Goal: Task Accomplishment & Management: Use online tool/utility

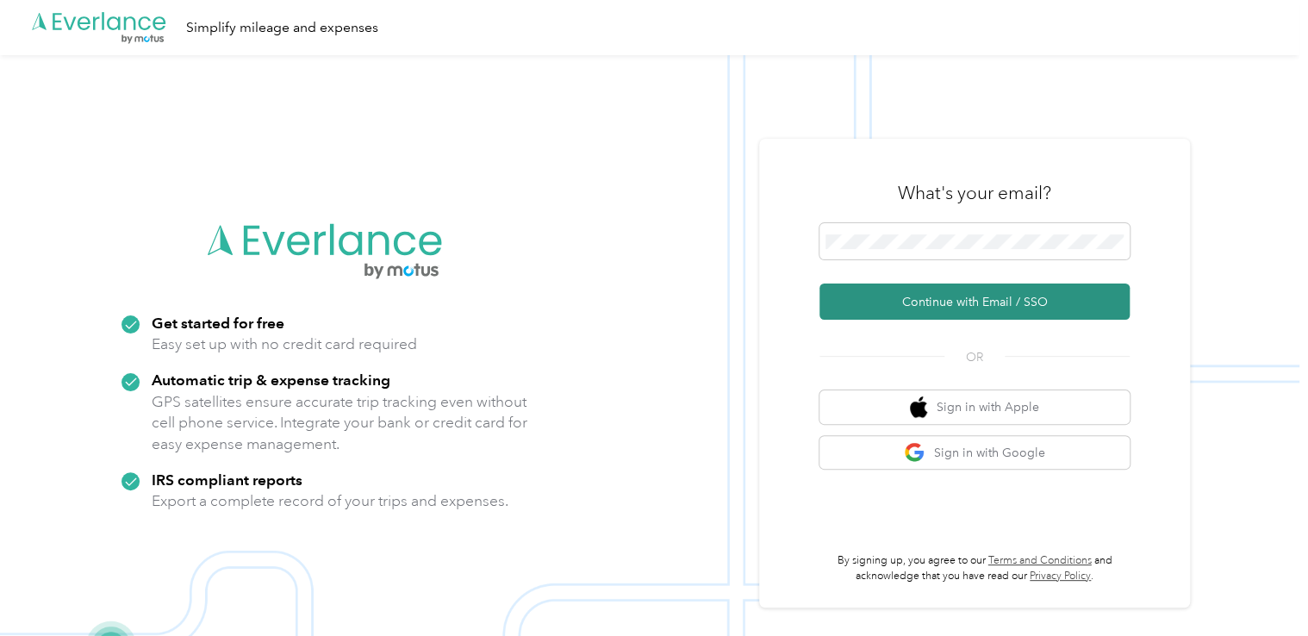
click at [961, 301] on button "Continue with Email / SSO" at bounding box center [974, 301] width 310 height 36
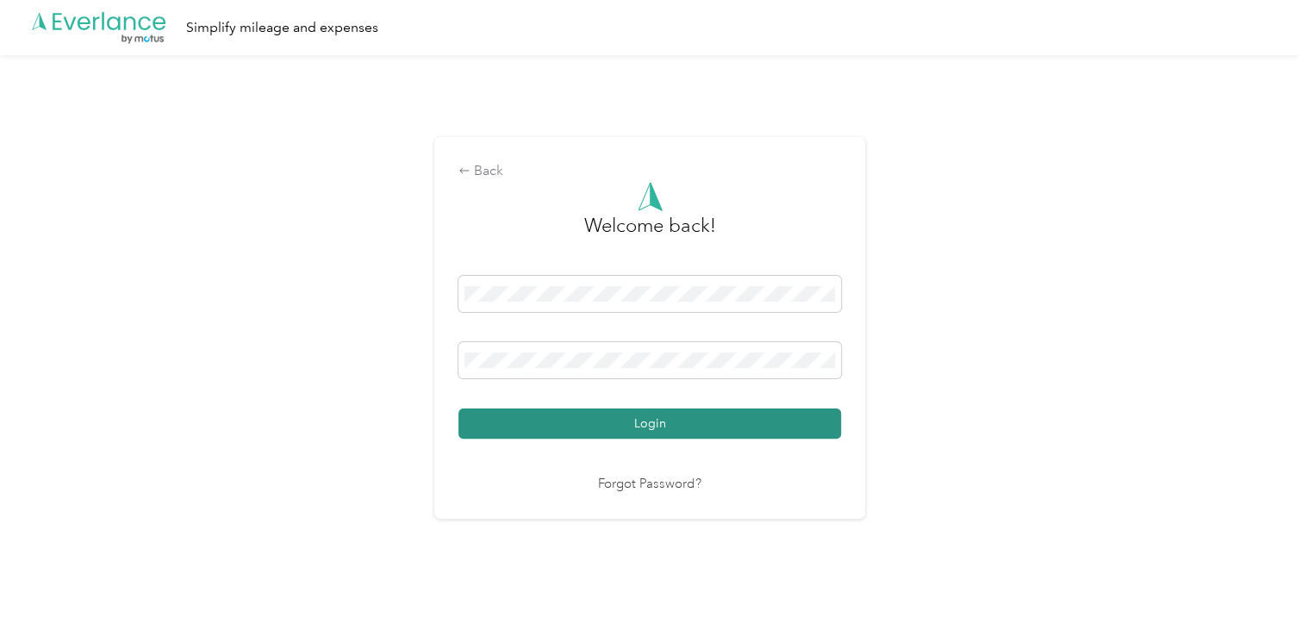
click at [663, 425] on button "Login" at bounding box center [649, 423] width 382 height 30
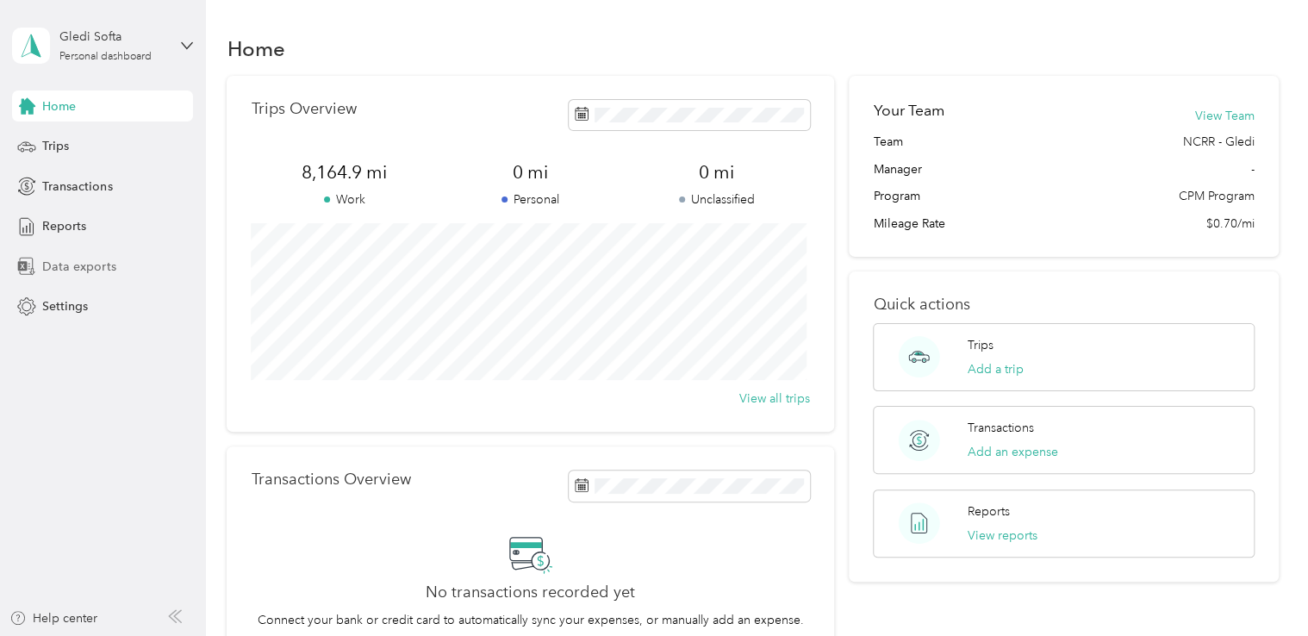
click at [53, 277] on div "Data exports" at bounding box center [102, 266] width 181 height 31
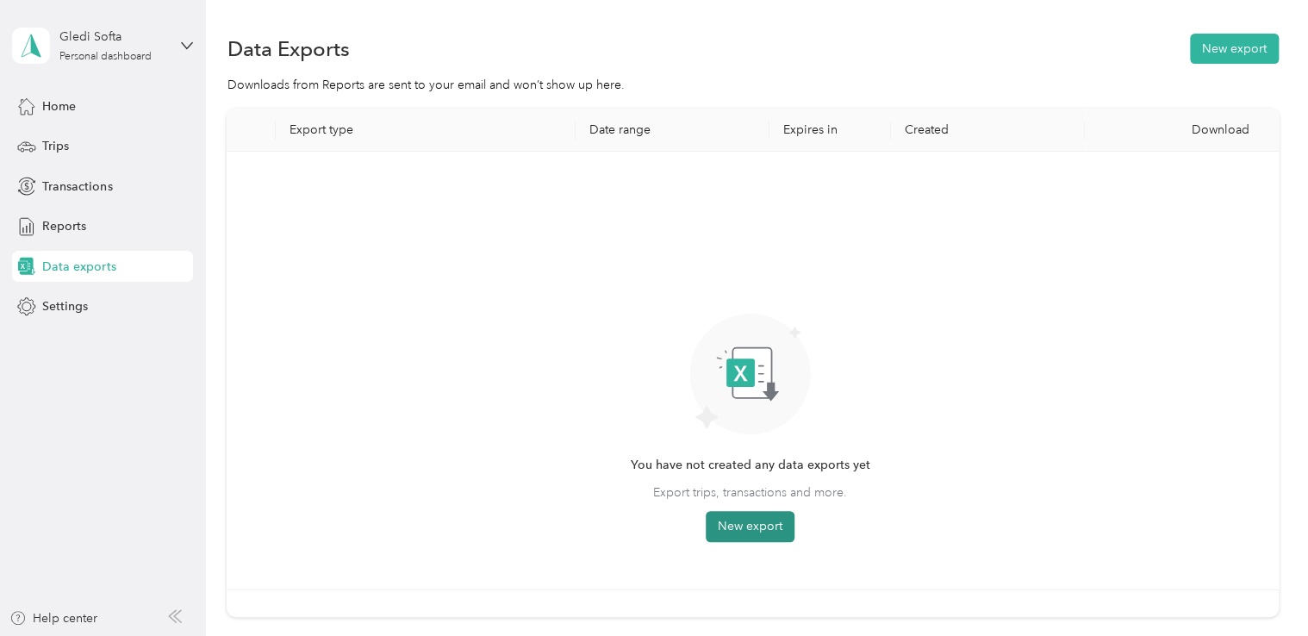
click at [730, 512] on button "New export" at bounding box center [749, 526] width 89 height 31
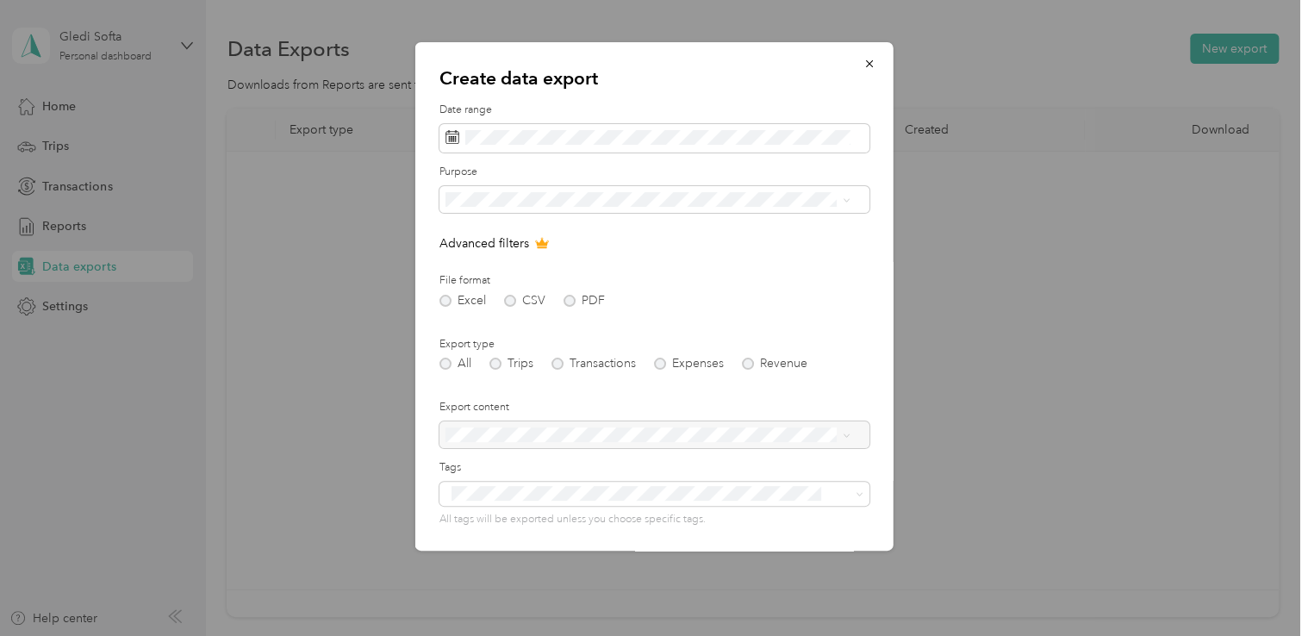
click at [494, 367] on div "All Trips Transactions Expenses Revenue" at bounding box center [654, 363] width 430 height 12
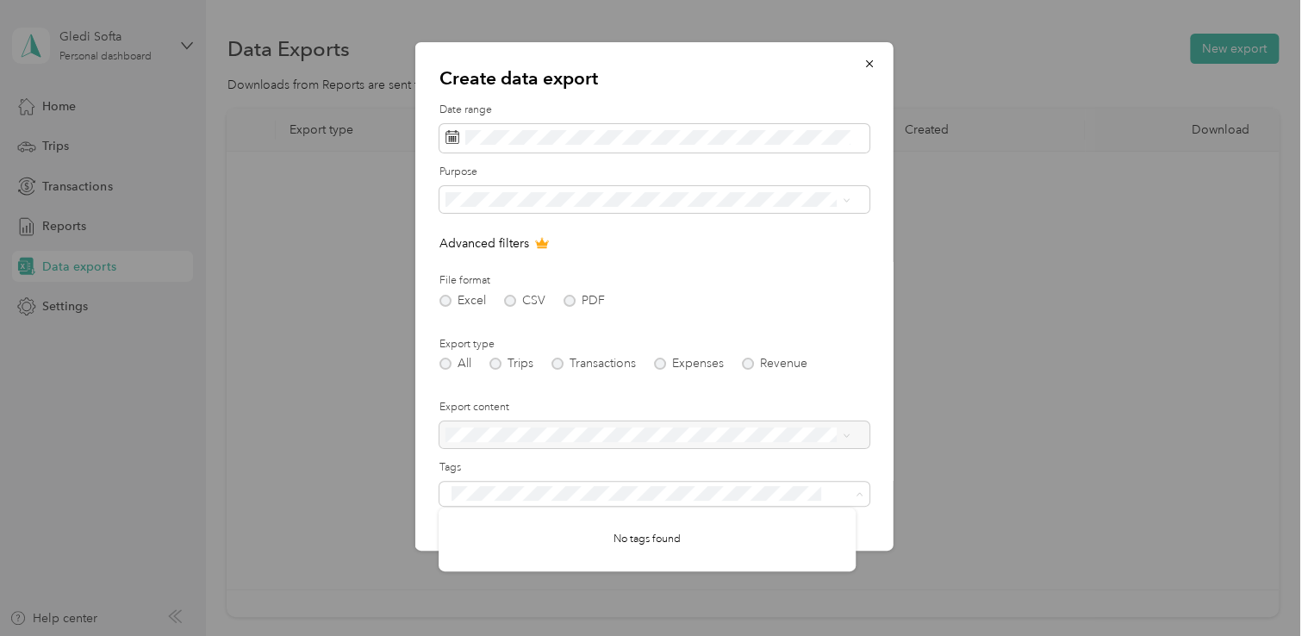
click at [655, 333] on form "Date range Purpose Advanced filters File format Excel CSV PDF Export type All T…" at bounding box center [654, 373] width 430 height 542
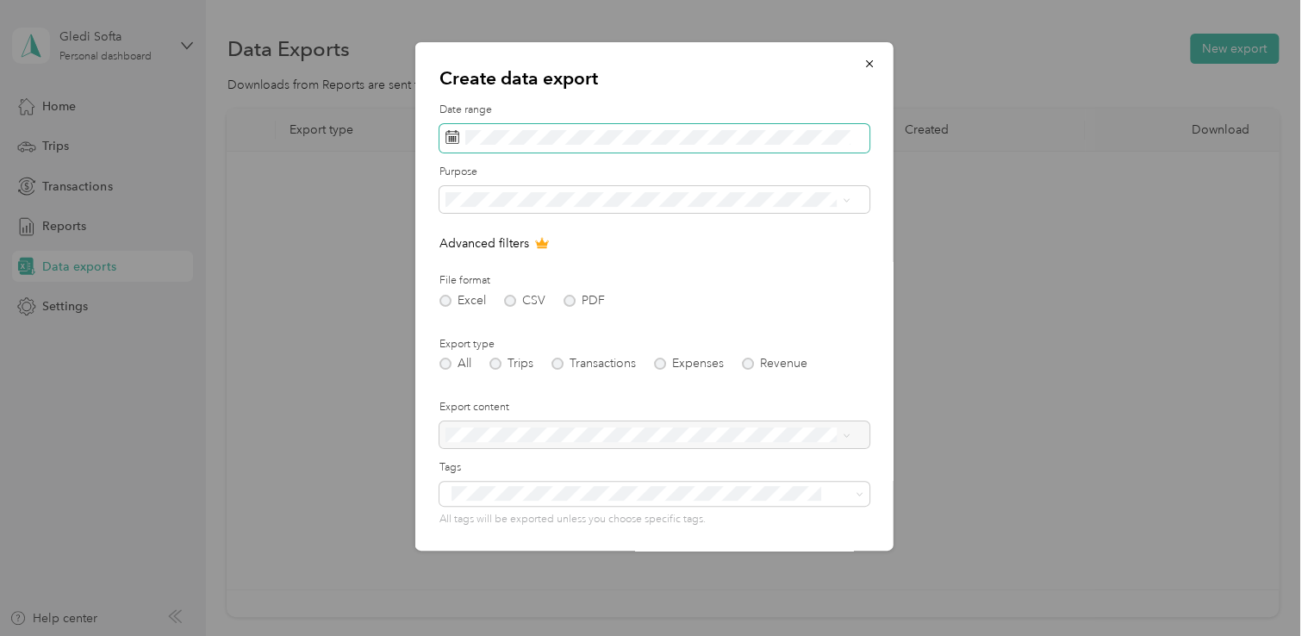
click at [633, 128] on span at bounding box center [654, 138] width 430 height 29
click at [444, 136] on span at bounding box center [654, 138] width 430 height 29
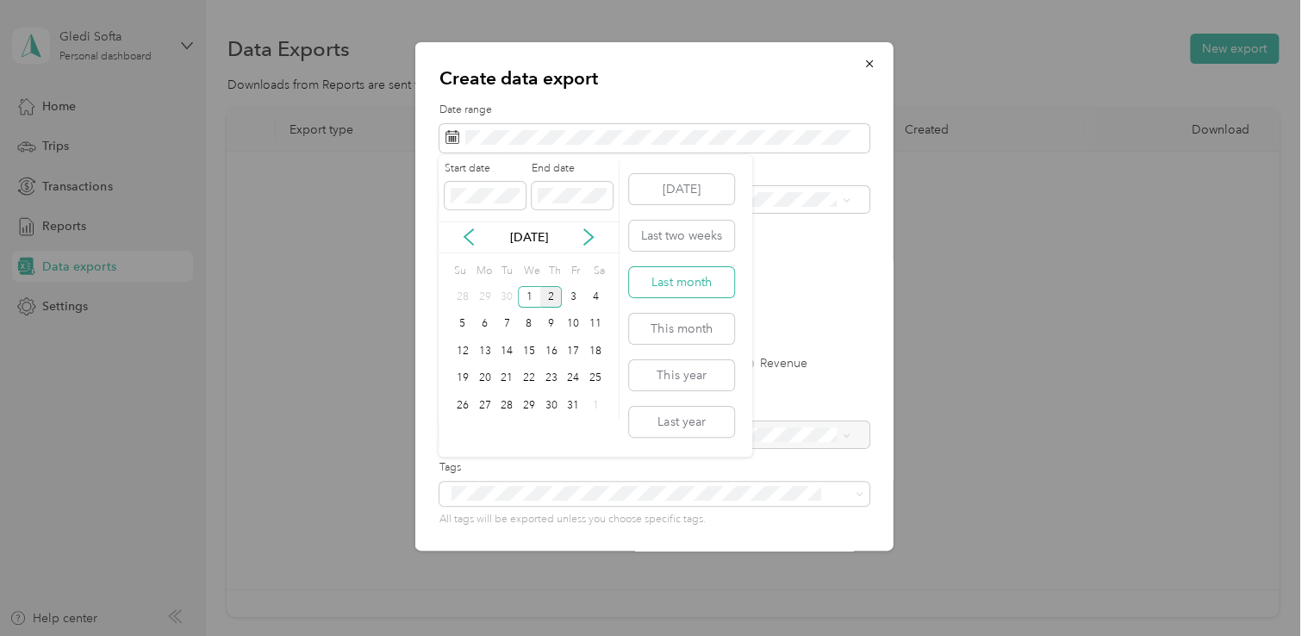
click at [689, 278] on button "Last month" at bounding box center [681, 282] width 105 height 30
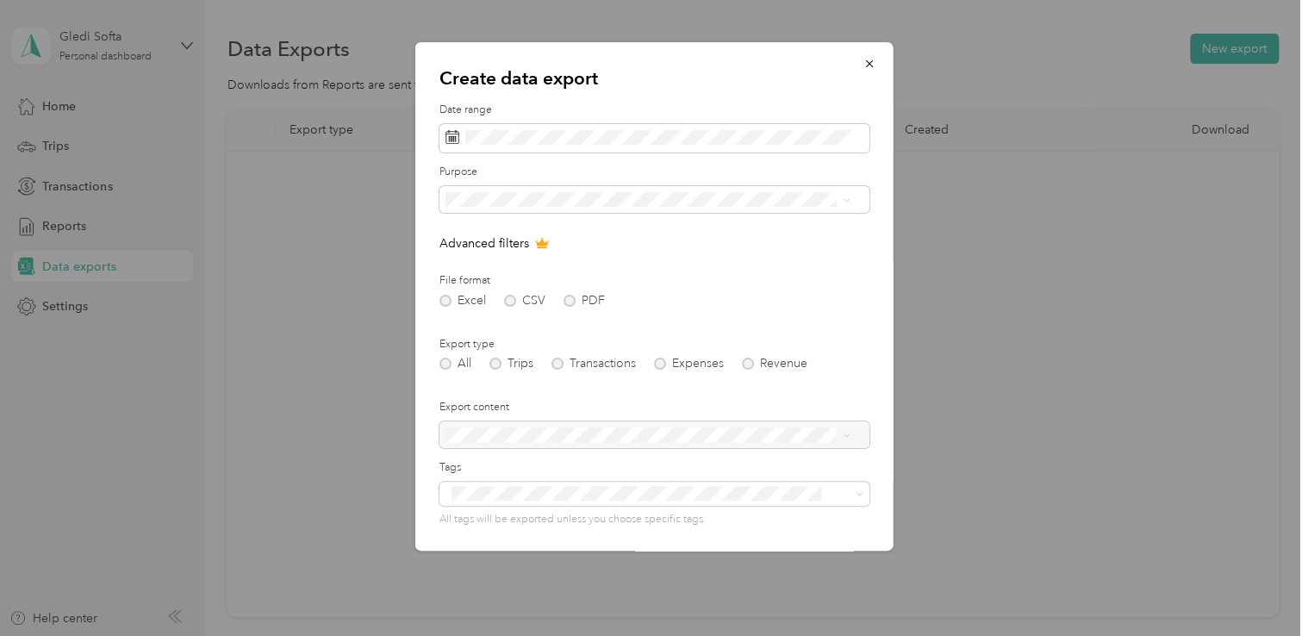
click at [581, 254] on span "[US_STATE] Railroad Company" at bounding box center [533, 255] width 167 height 15
click at [601, 257] on form "Date range Purpose Advanced filters File format Excel CSV PDF Export type All T…" at bounding box center [654, 373] width 430 height 542
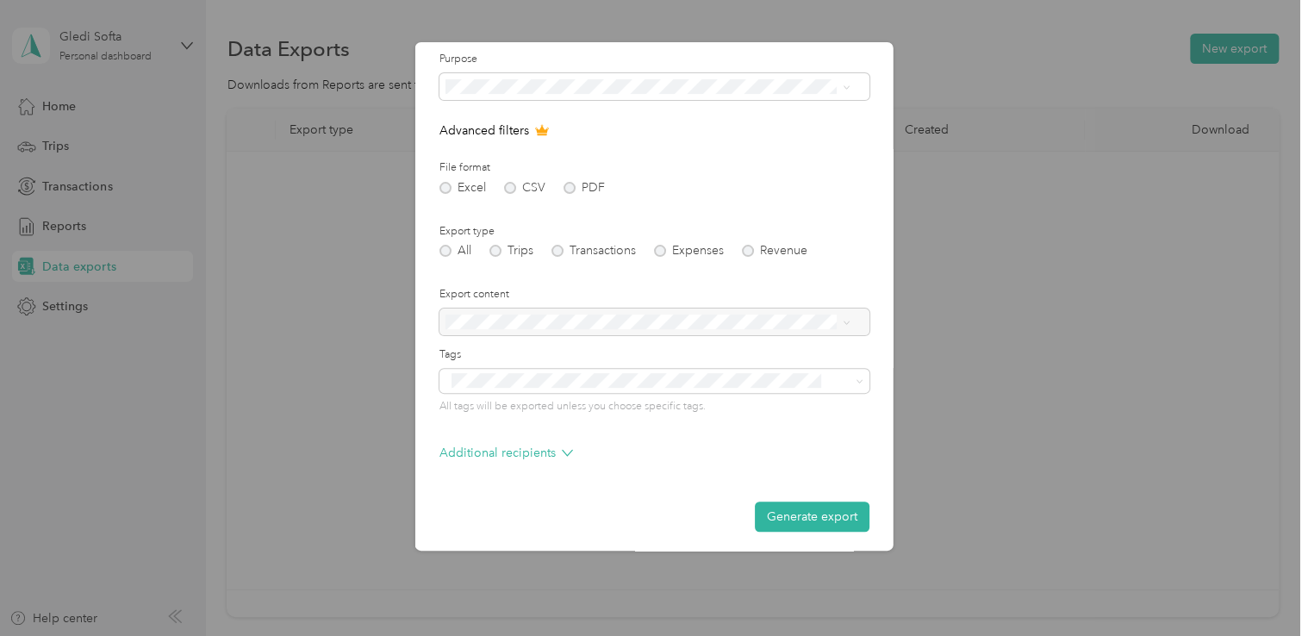
scroll to position [117, 0]
click at [792, 514] on button "Generate export" at bounding box center [812, 512] width 115 height 30
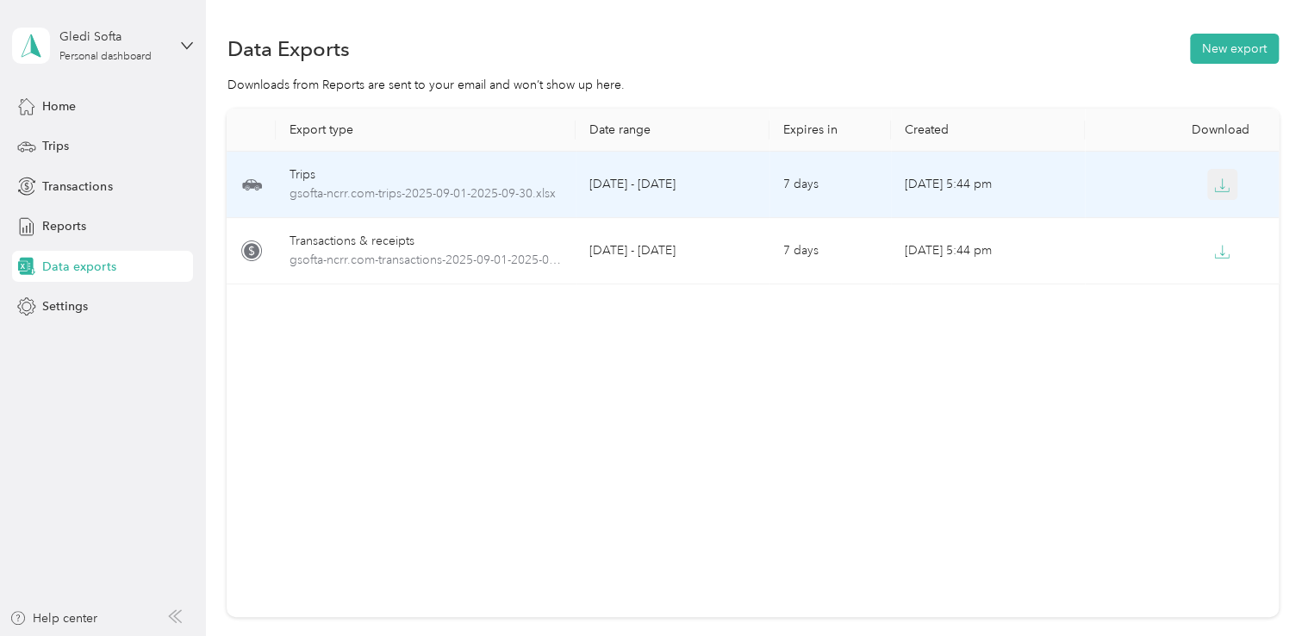
click at [1214, 187] on icon "button" at bounding box center [1222, 185] width 16 height 16
